Goal: Find specific page/section: Find specific page/section

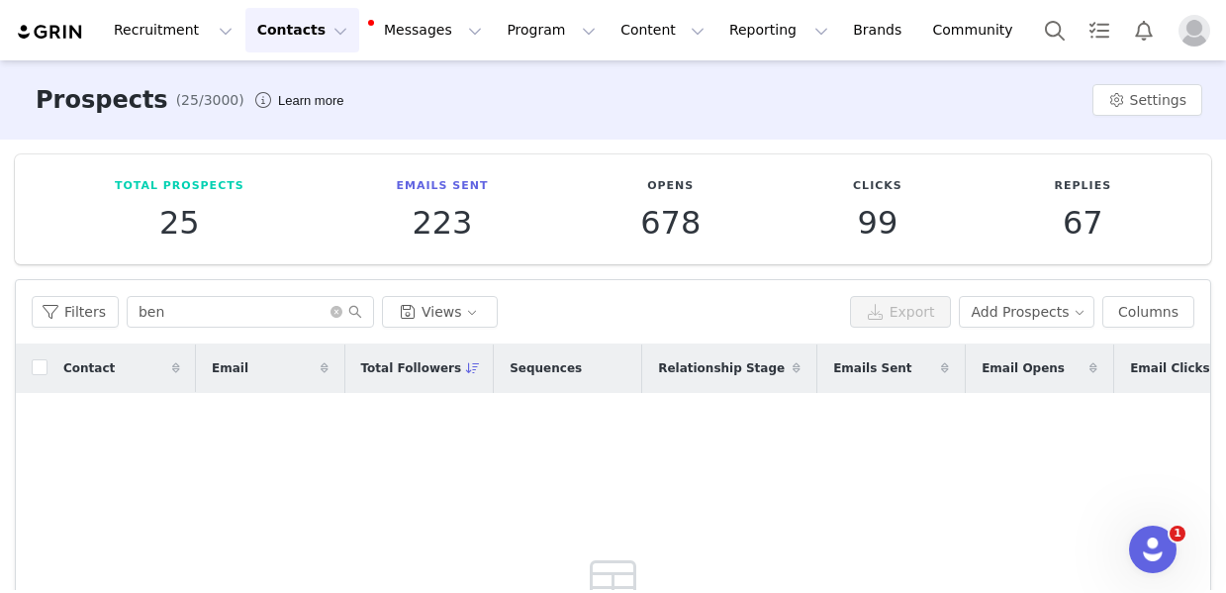
click at [297, 34] on button "Contacts Contacts" at bounding box center [302, 30] width 114 height 45
click at [290, 83] on p "Creators" at bounding box center [276, 87] width 59 height 21
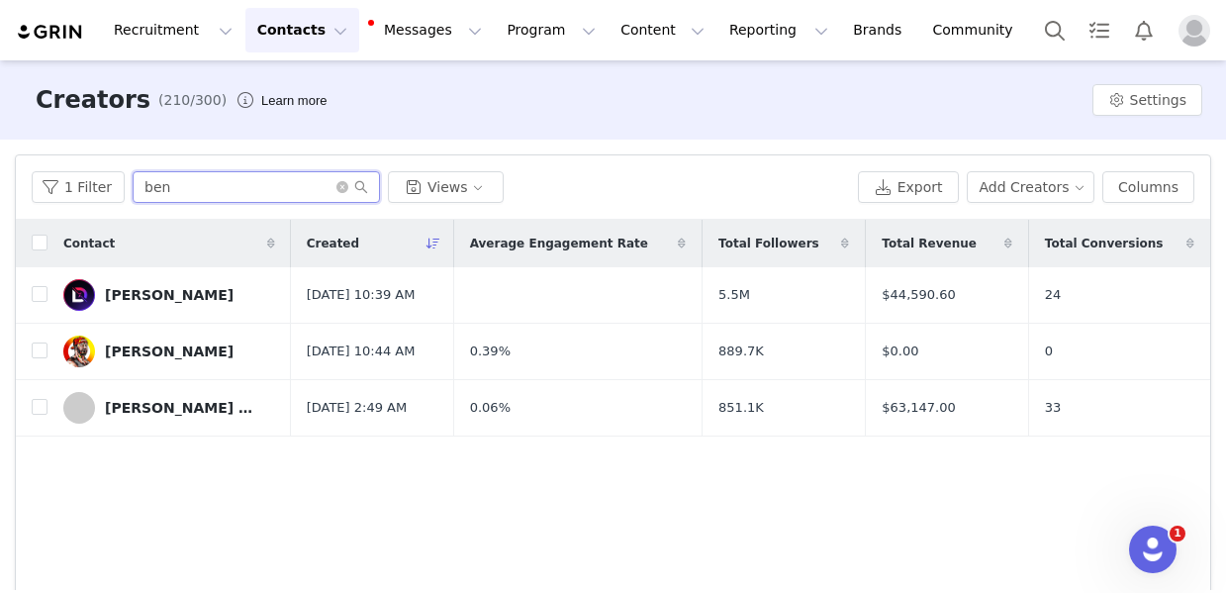
click at [231, 200] on input "ben" at bounding box center [256, 187] width 247 height 32
type input "b"
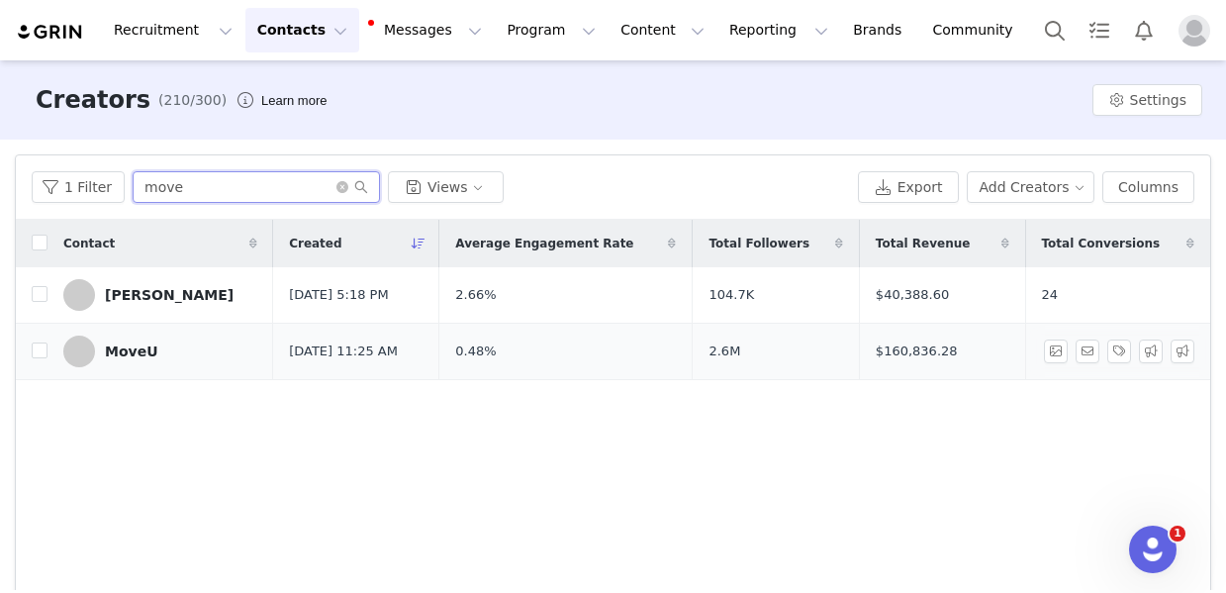
type input "move"
click at [137, 361] on link "MoveU" at bounding box center [160, 351] width 194 height 32
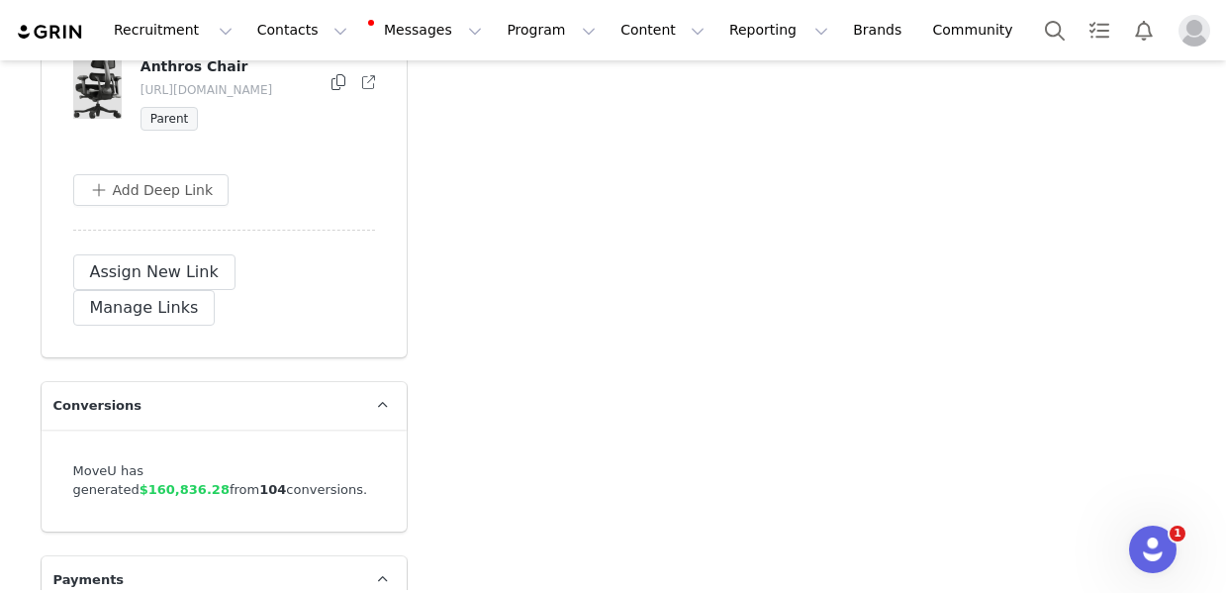
scroll to position [2447, 0]
